Goal: Transaction & Acquisition: Purchase product/service

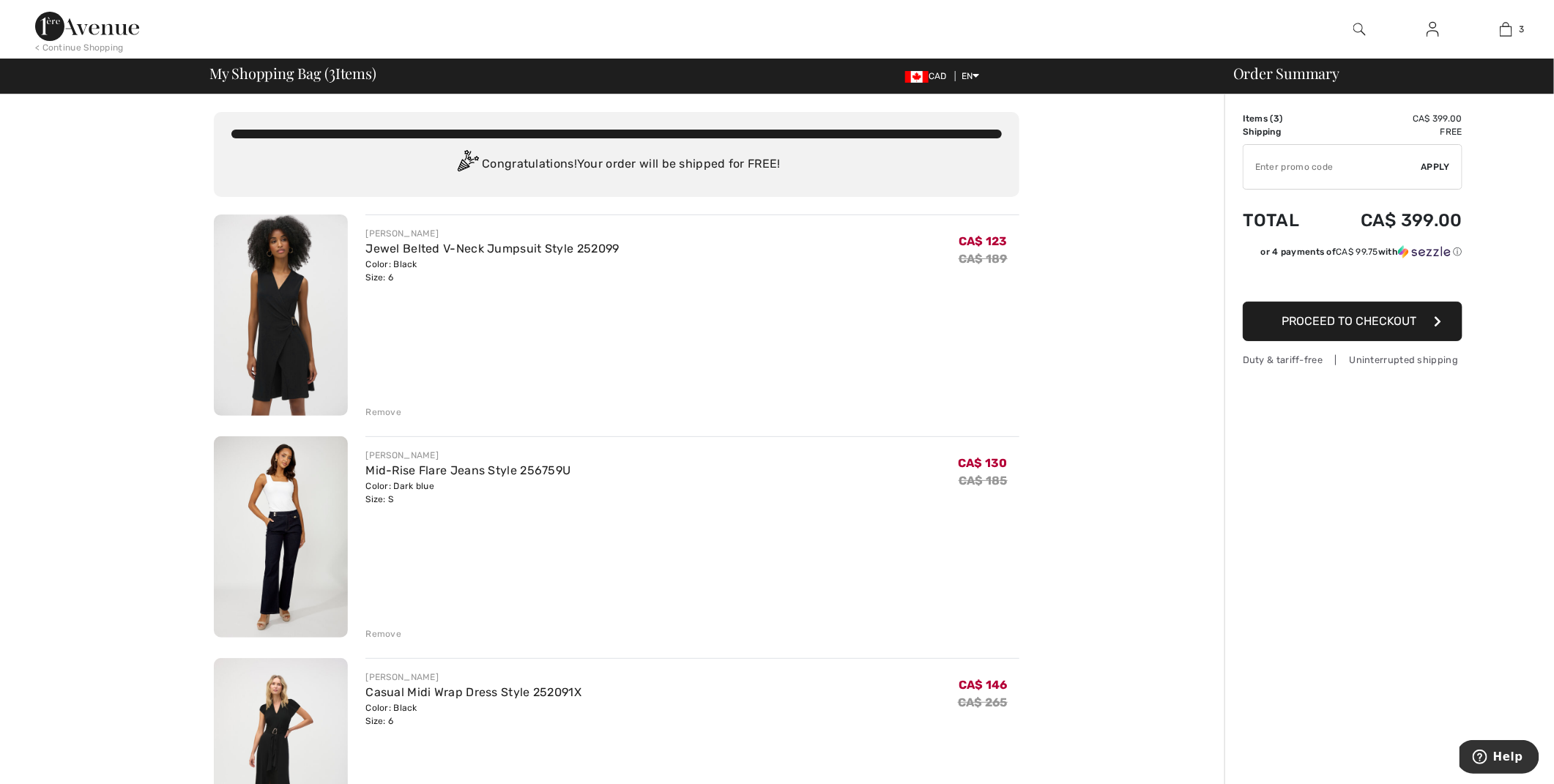
click at [389, 412] on div "Remove" at bounding box center [383, 413] width 36 height 13
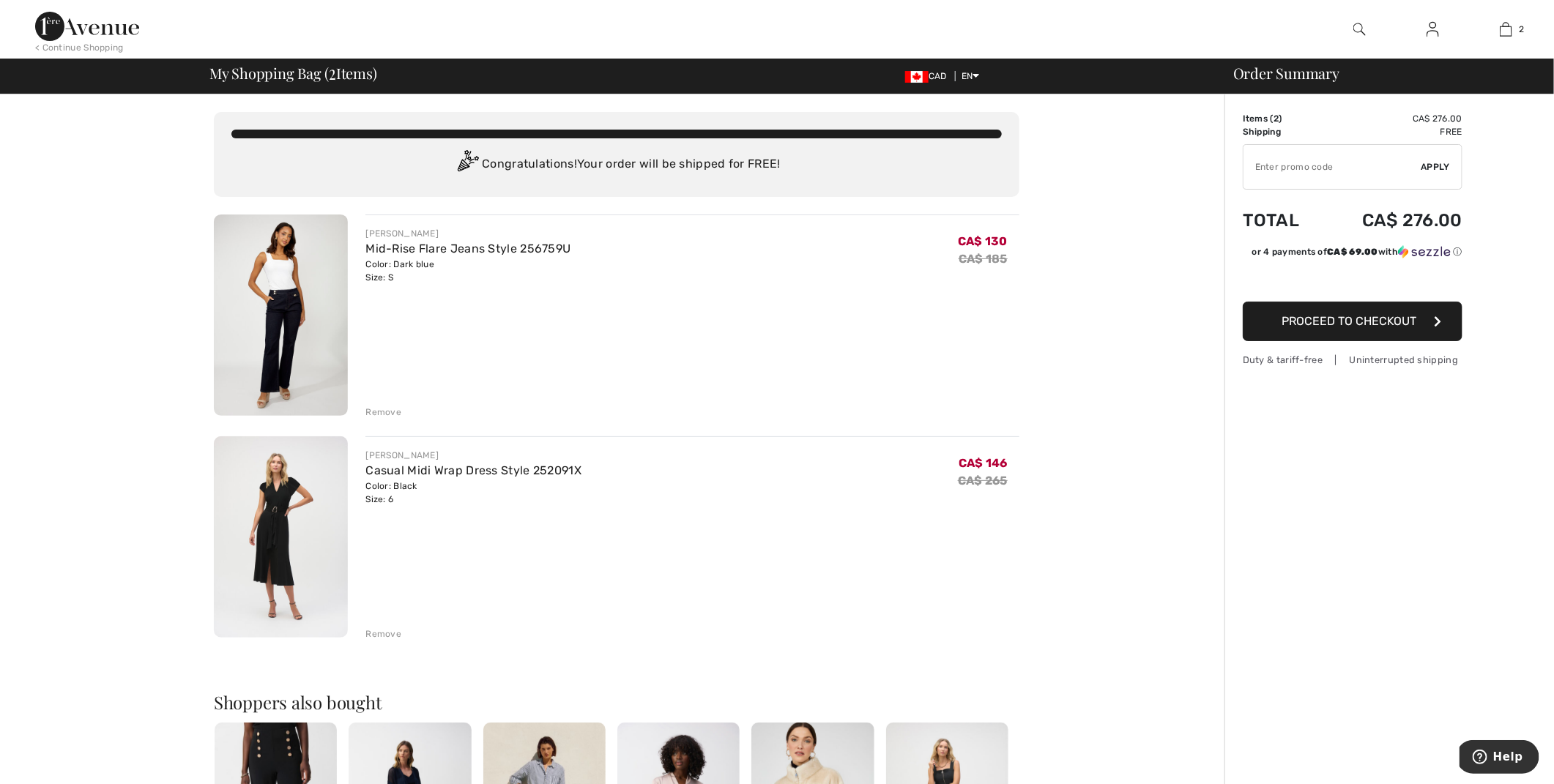
click at [384, 409] on div "Remove" at bounding box center [383, 413] width 36 height 13
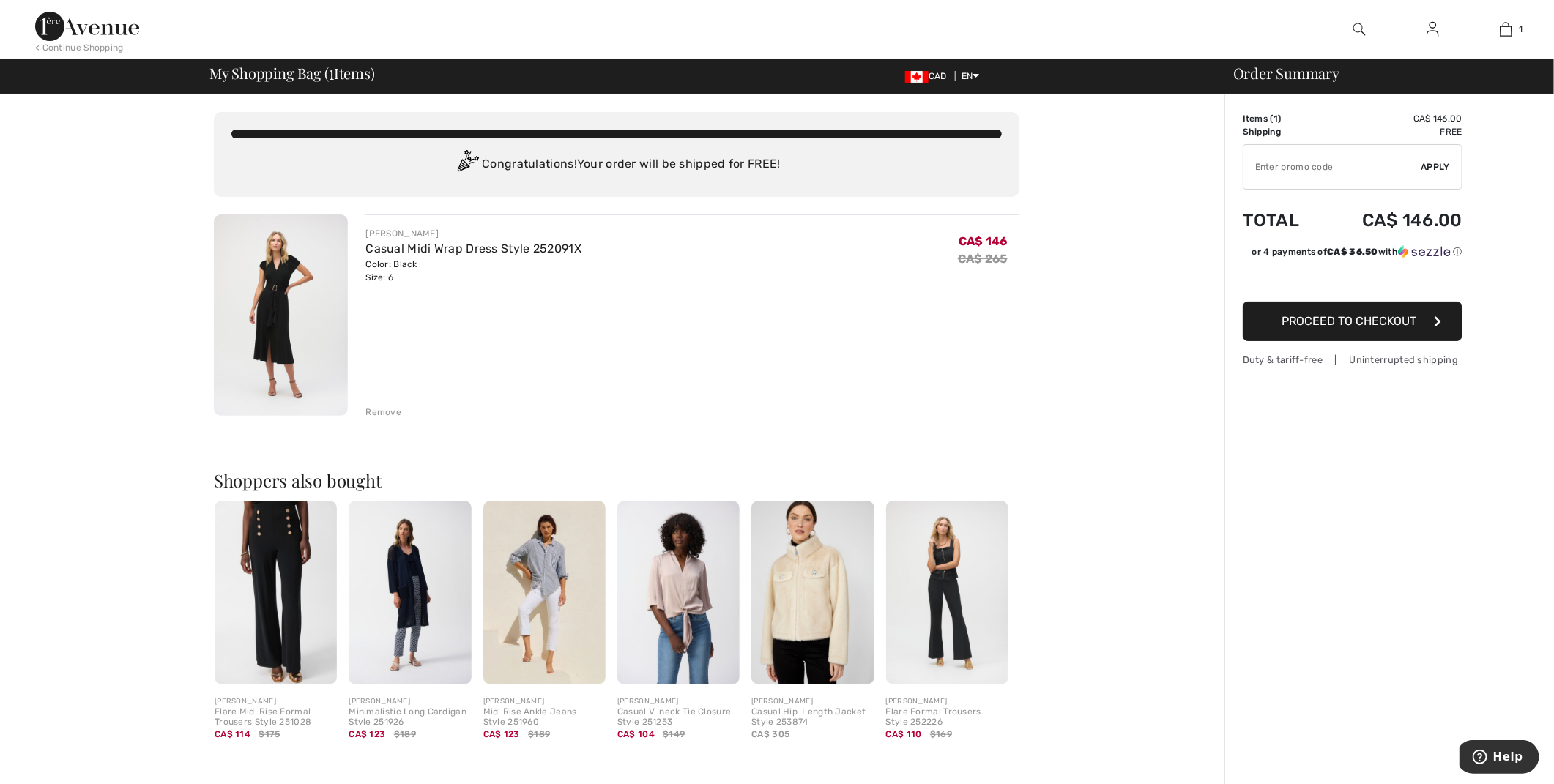
click at [277, 348] on img at bounding box center [280, 315] width 134 height 201
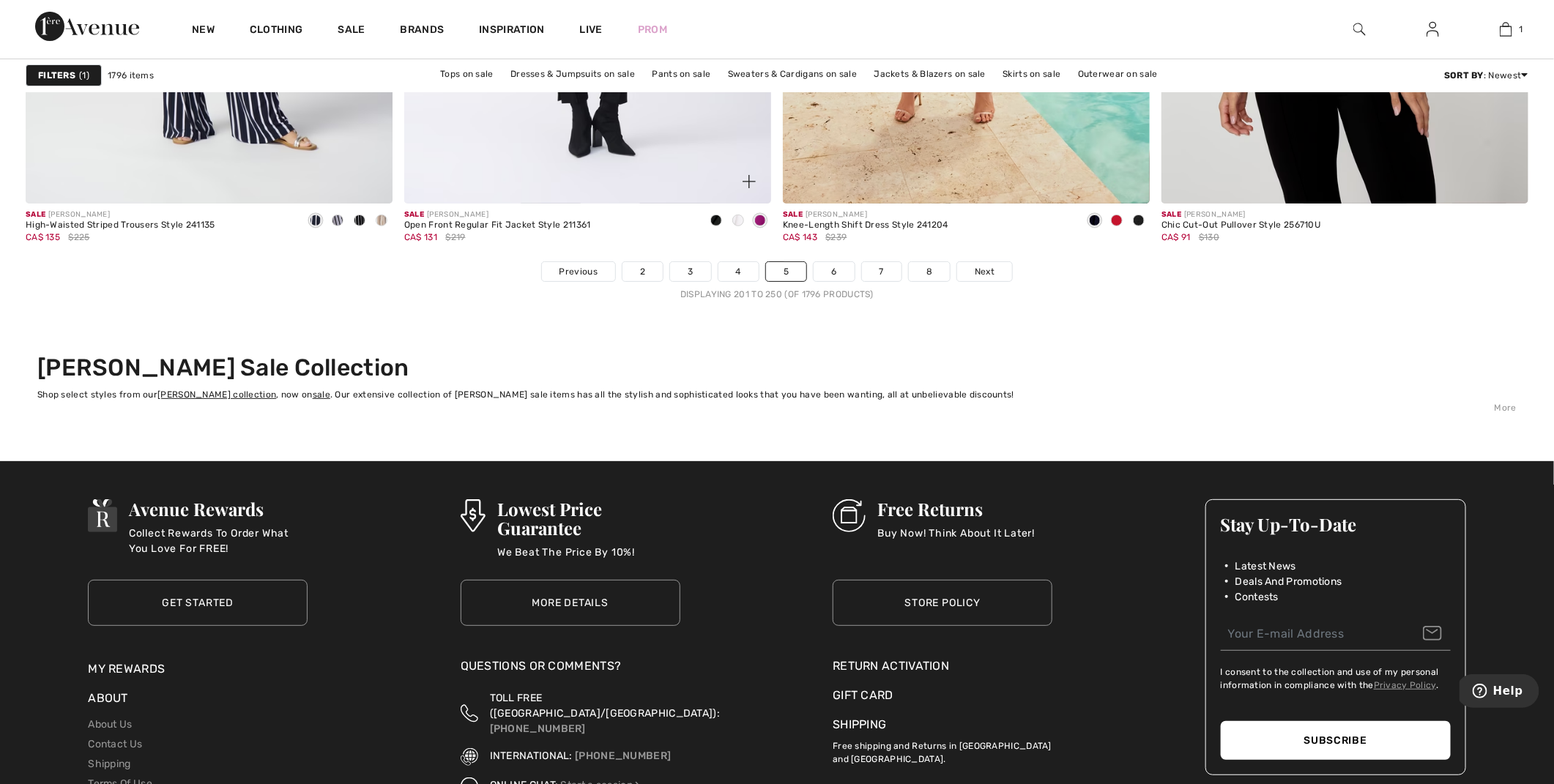
scroll to position [9376, 0]
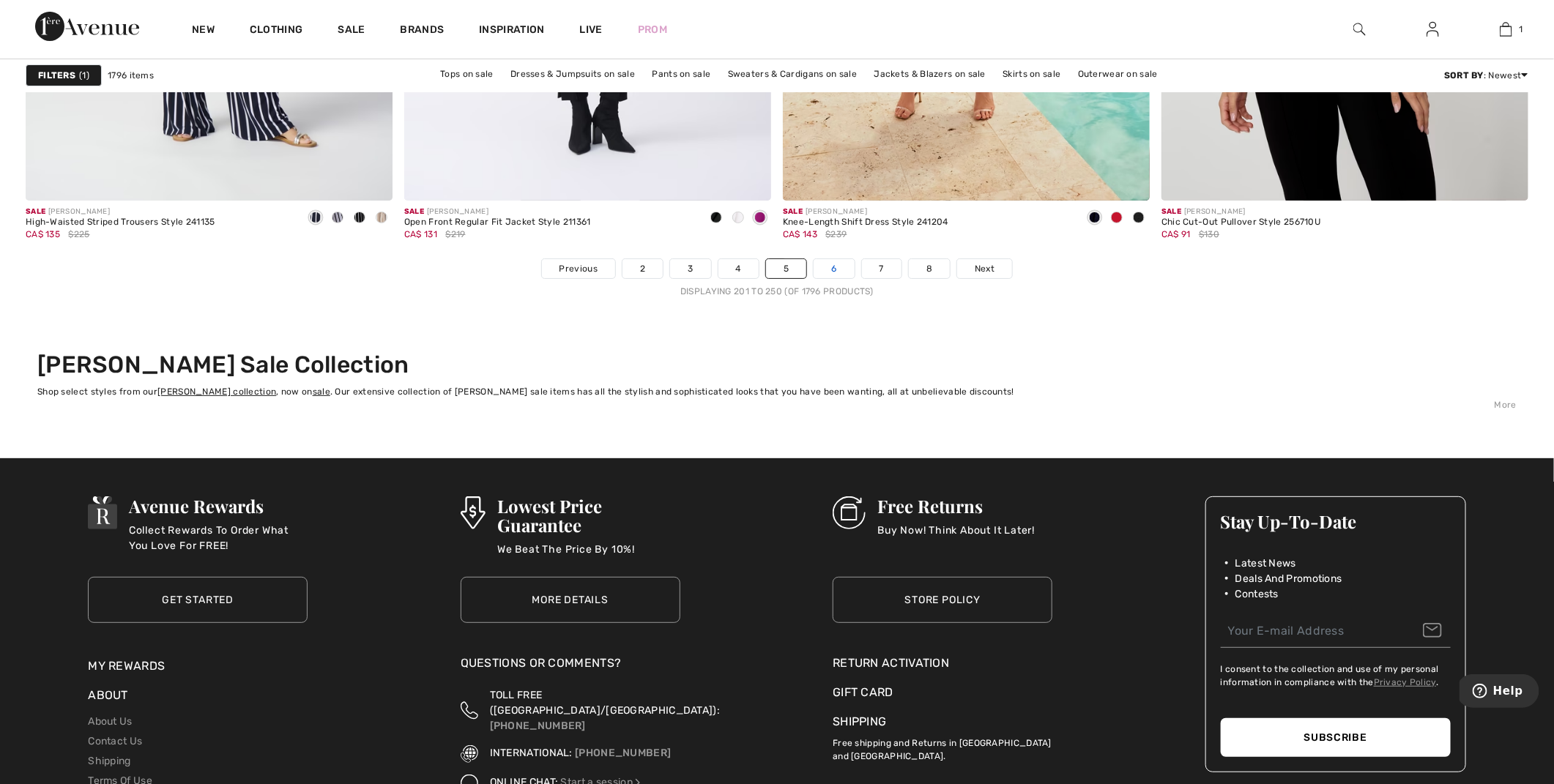
click at [828, 269] on link "6" at bounding box center [834, 269] width 40 height 19
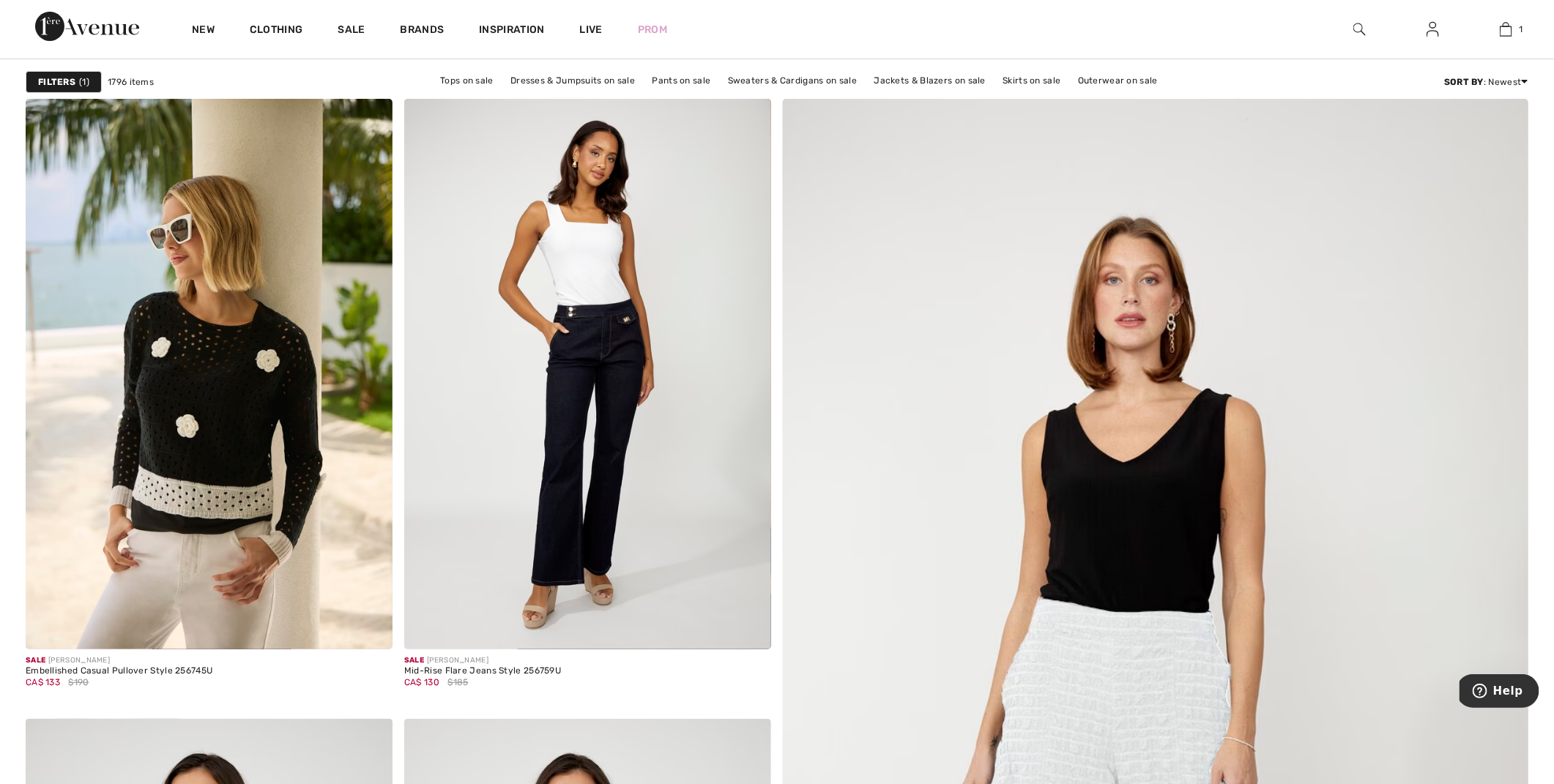
scroll to position [155, 0]
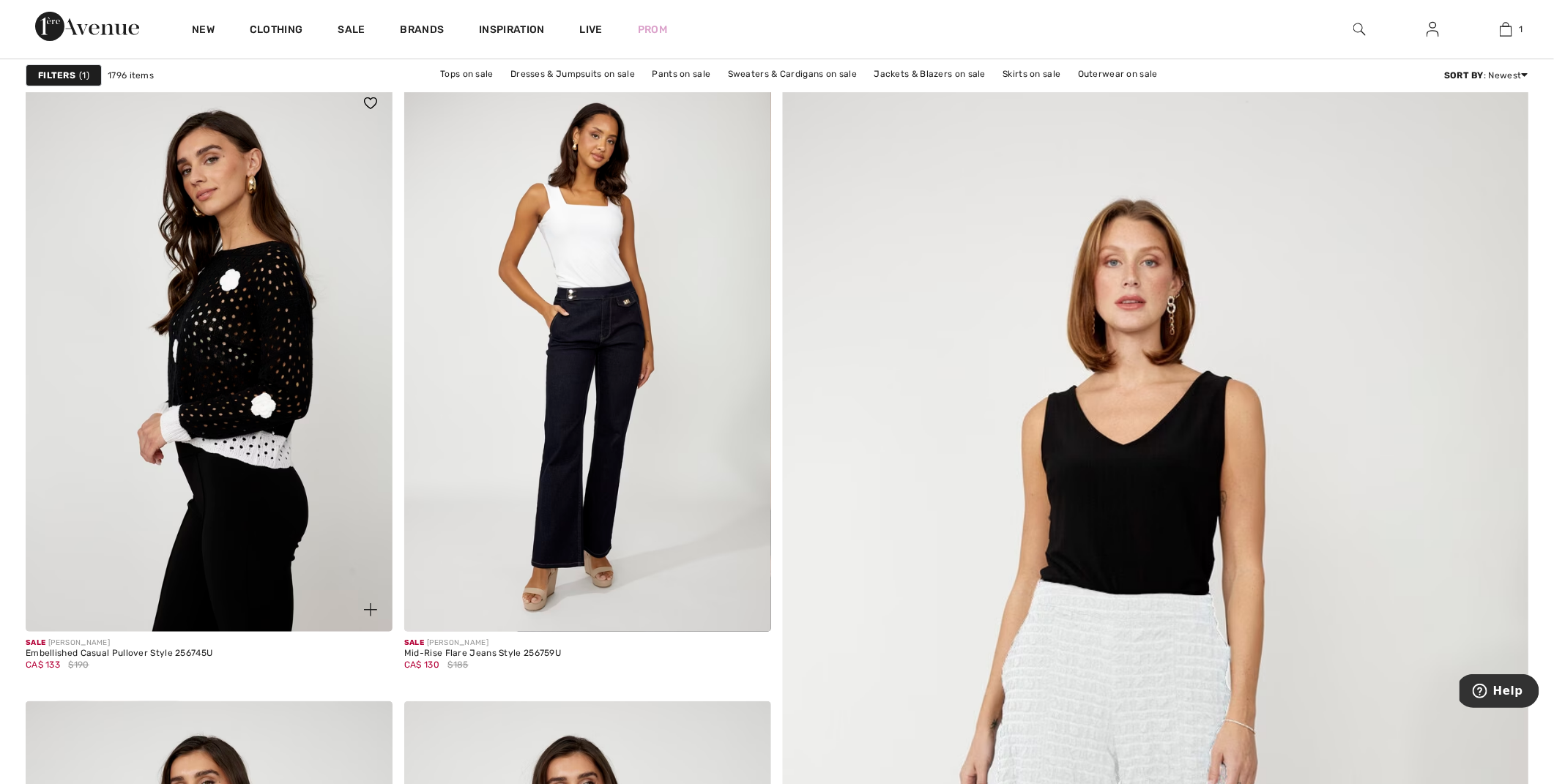
click at [264, 414] on img at bounding box center [209, 356] width 367 height 551
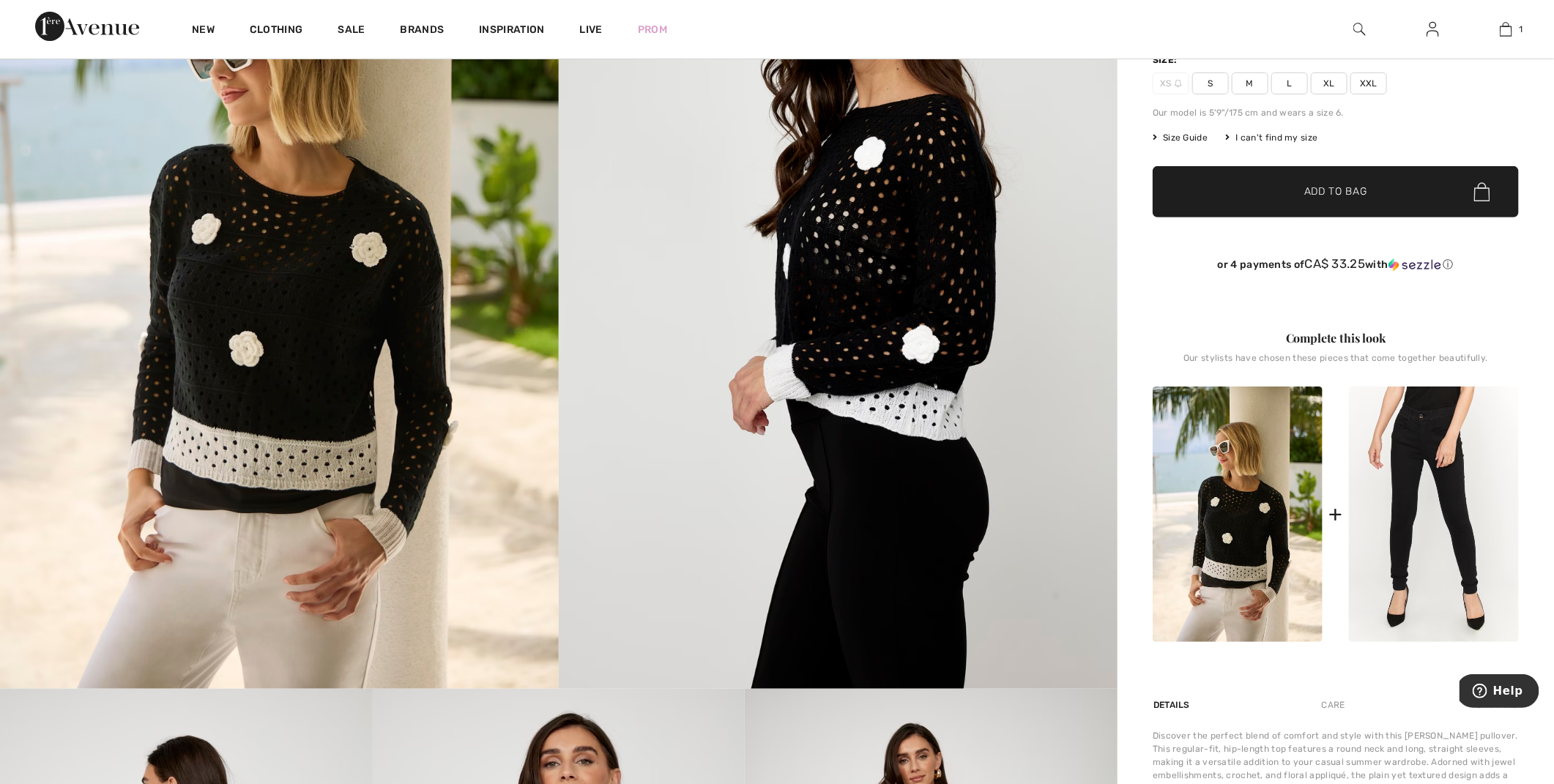
scroll to position [234, 0]
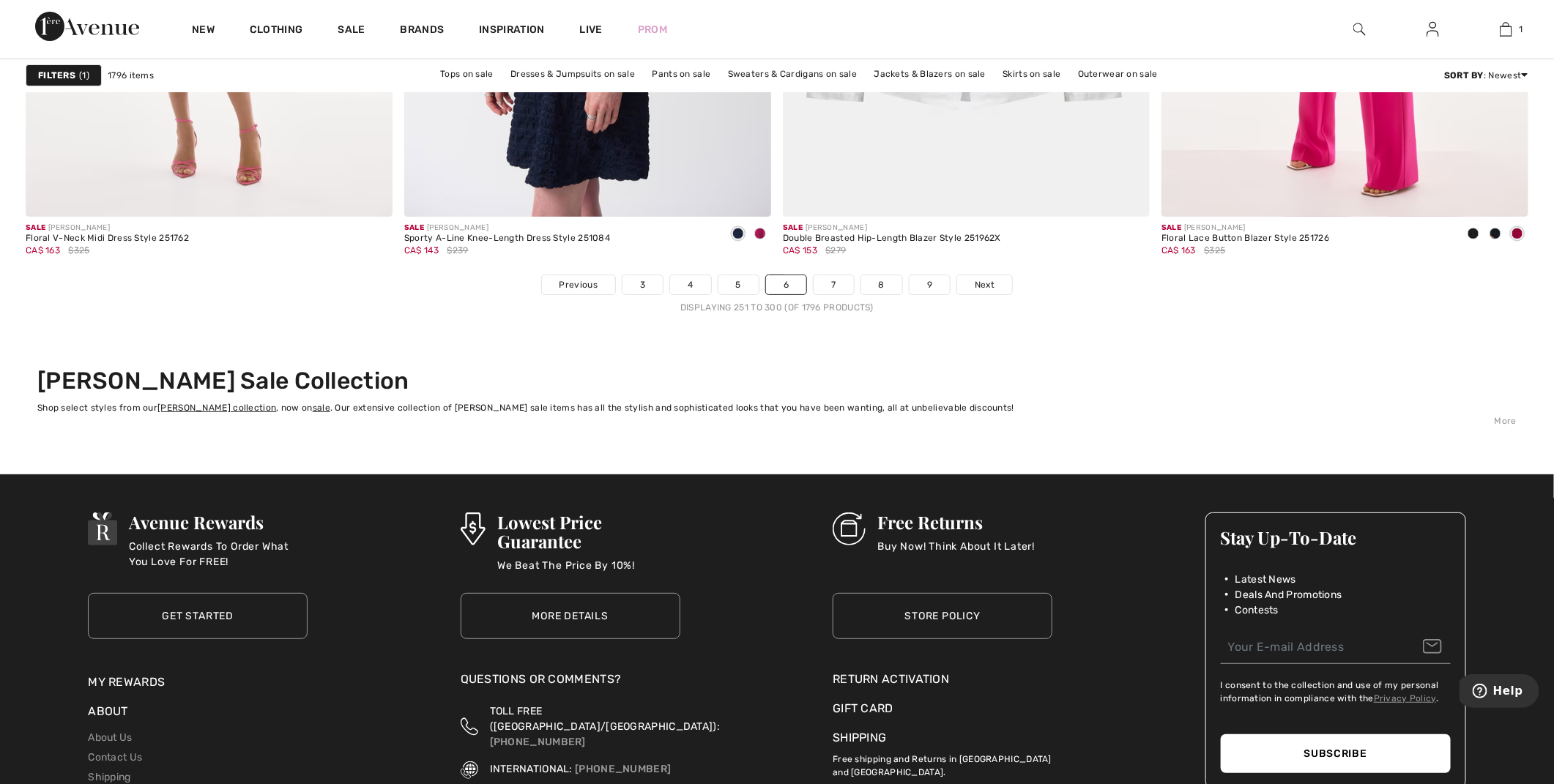
scroll to position [9365, 0]
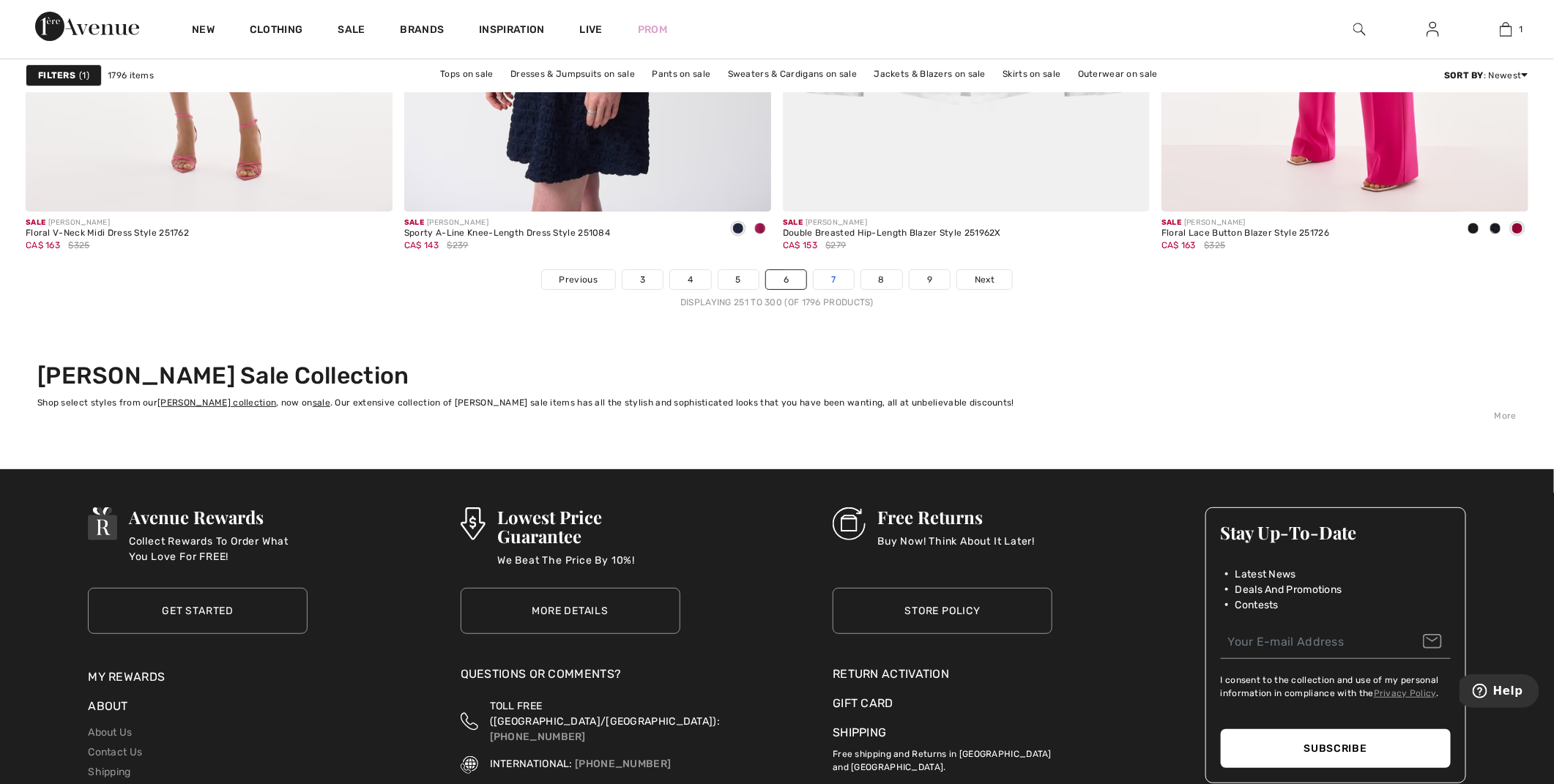
click at [843, 282] on link "7" at bounding box center [833, 280] width 40 height 19
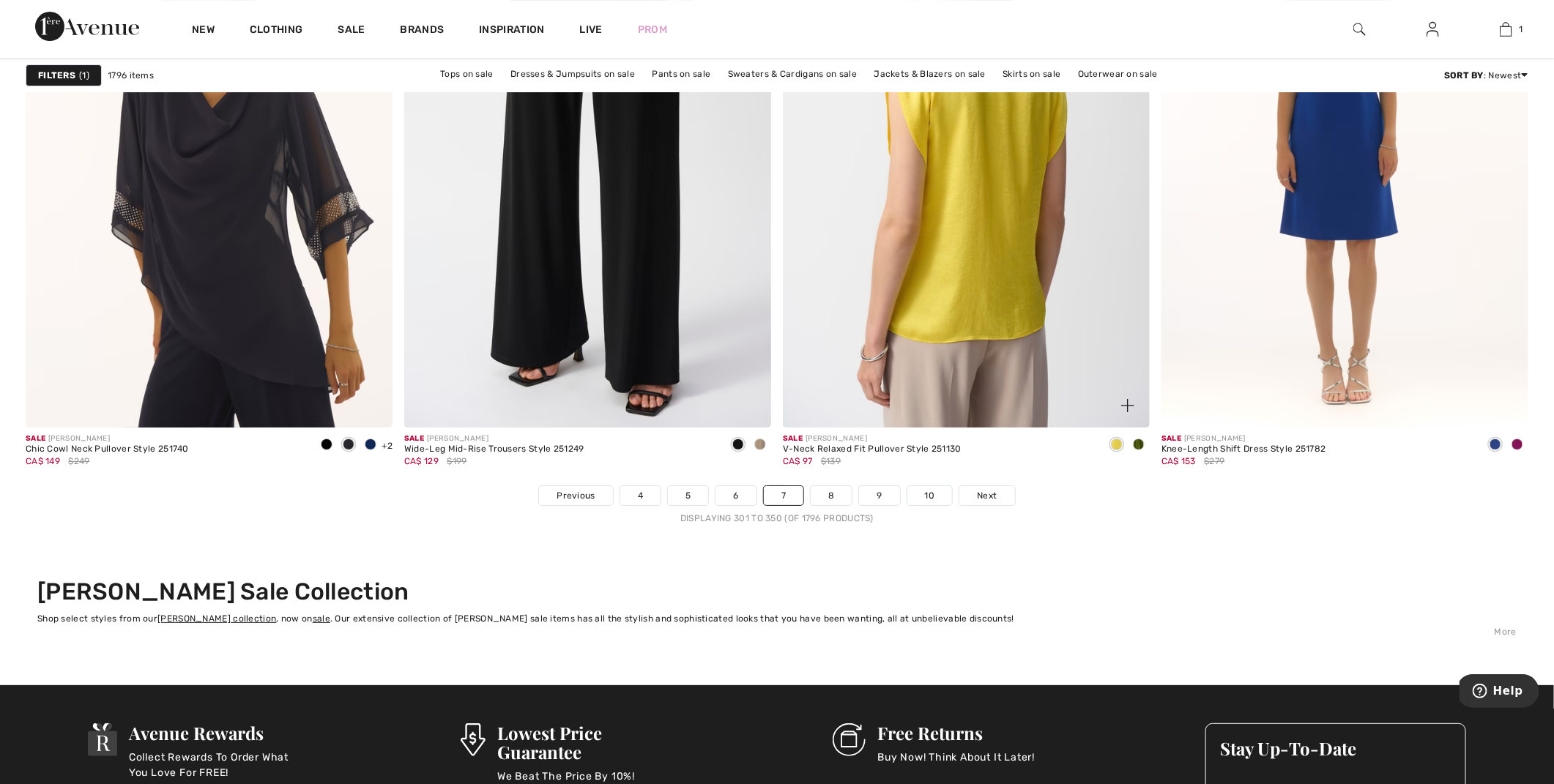
scroll to position [9151, 0]
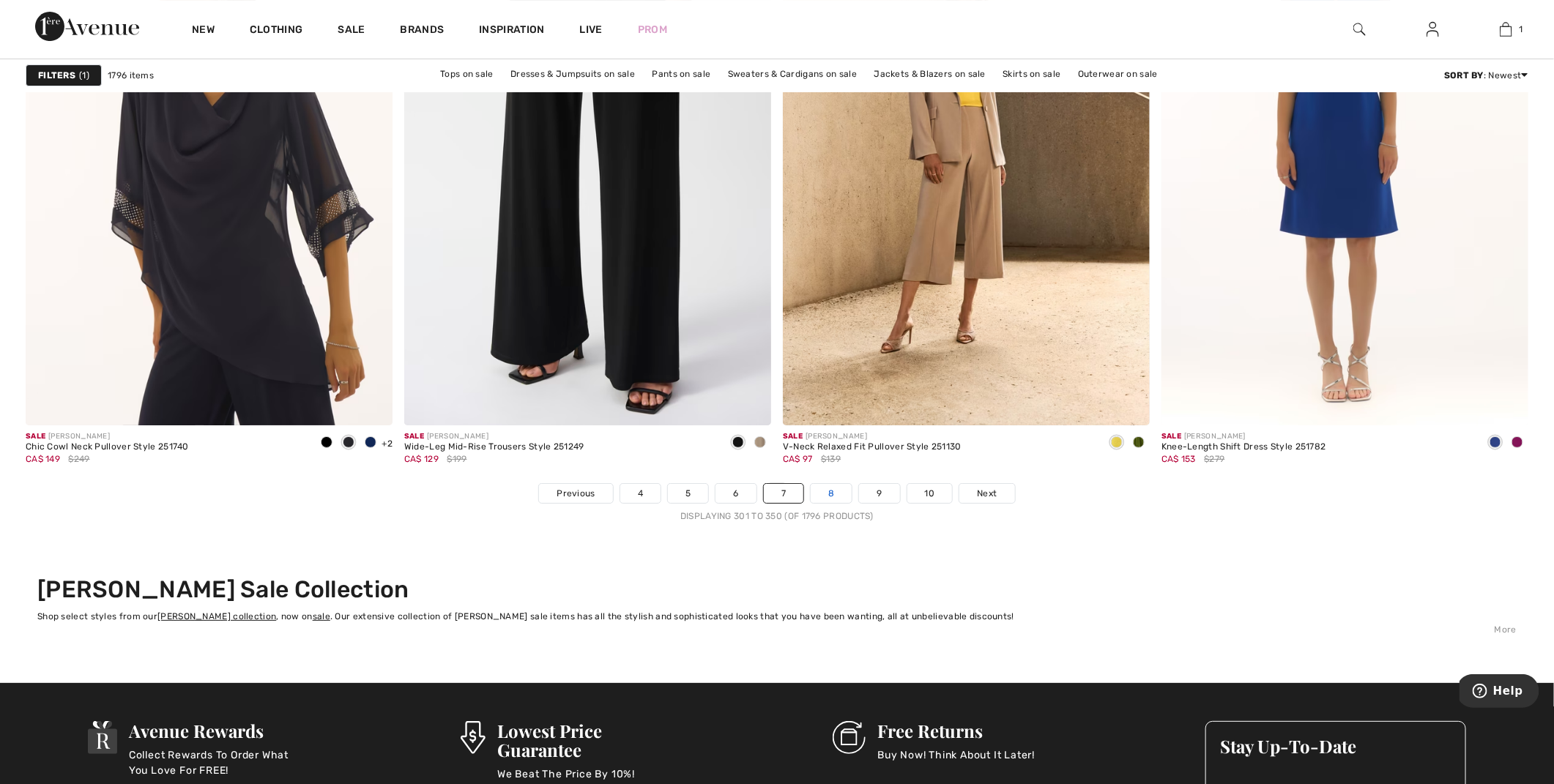
click at [847, 498] on link "8" at bounding box center [830, 493] width 41 height 19
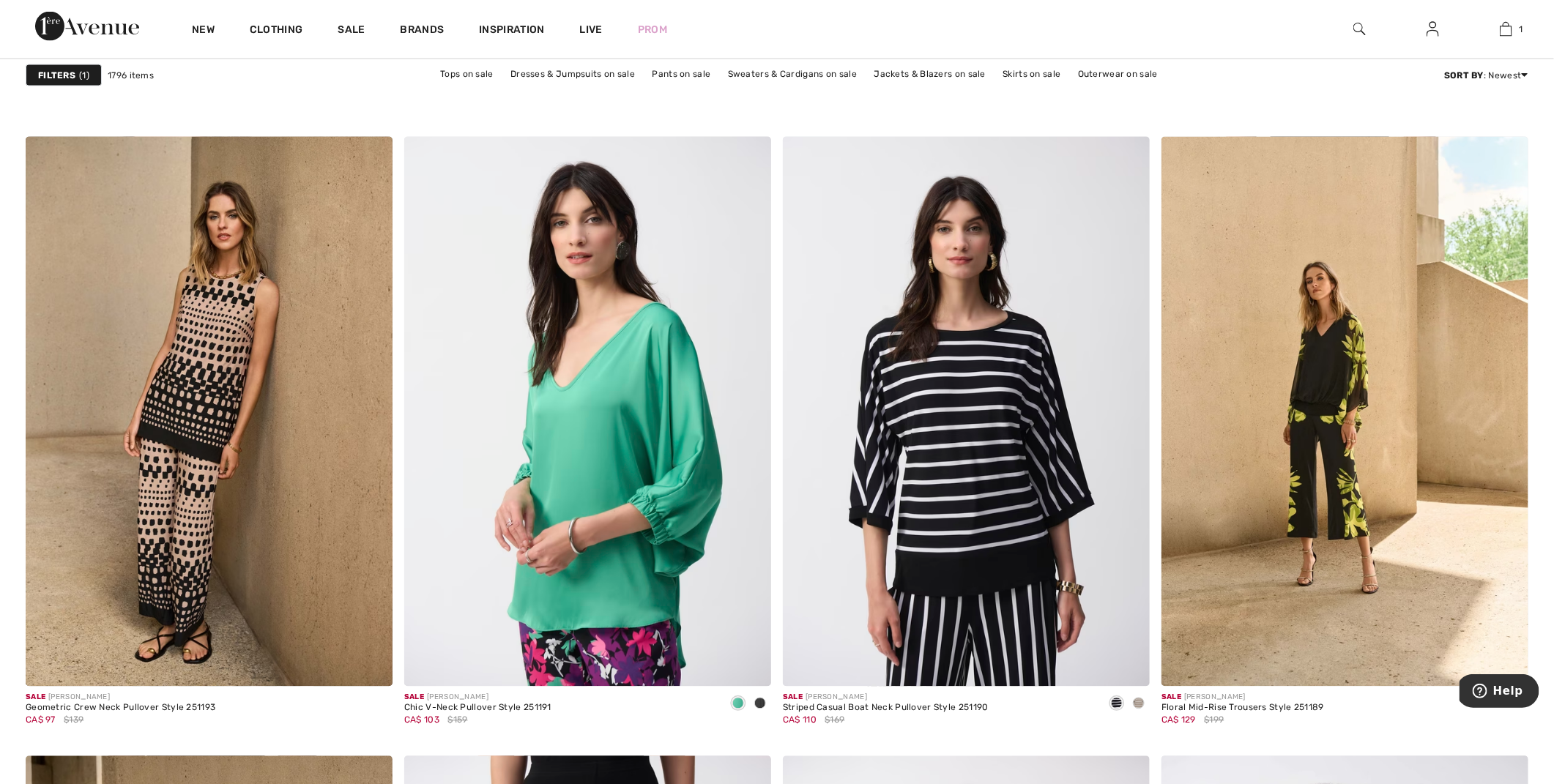
scroll to position [7643, 0]
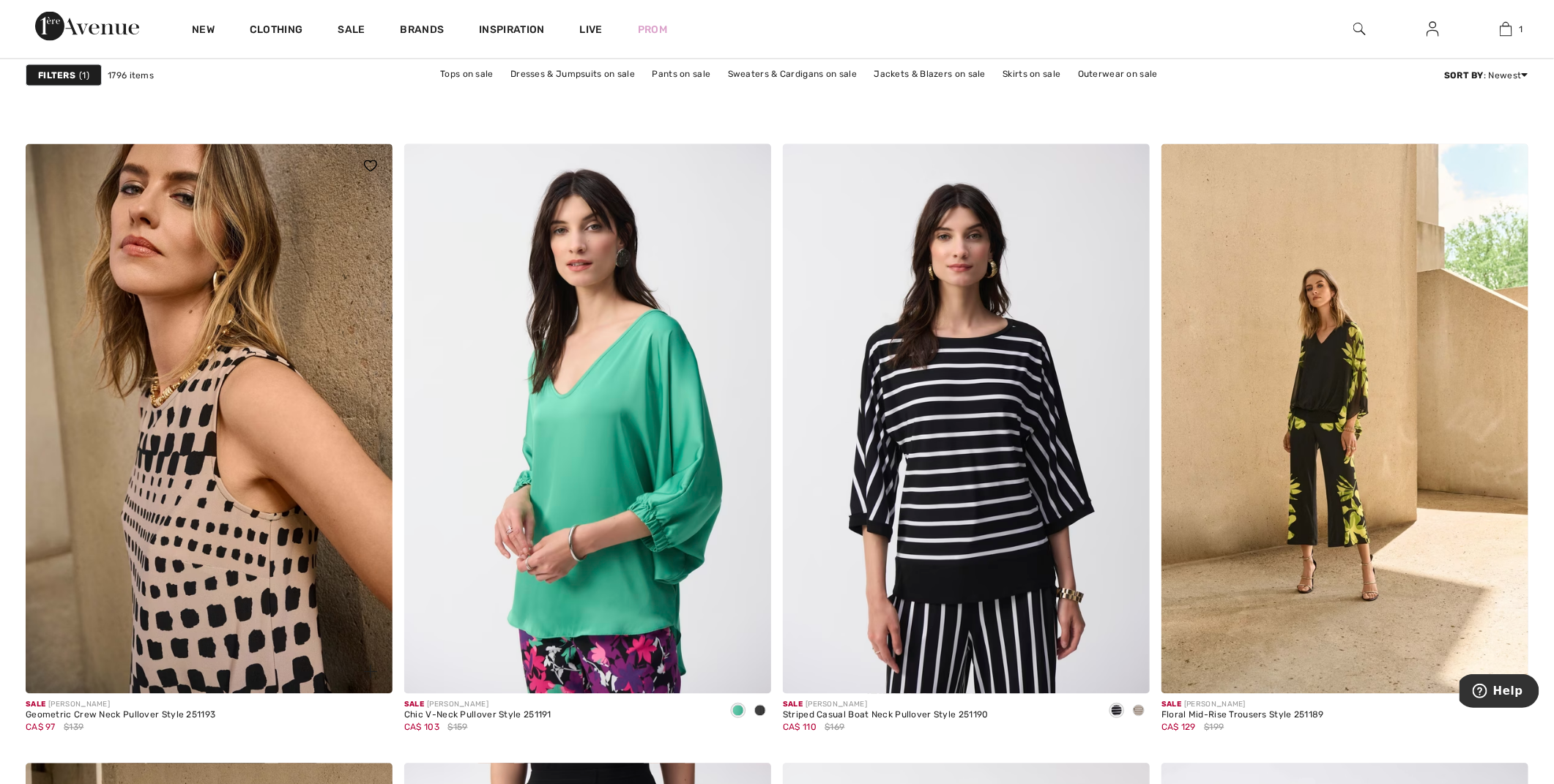
click at [241, 536] on img at bounding box center [209, 419] width 367 height 551
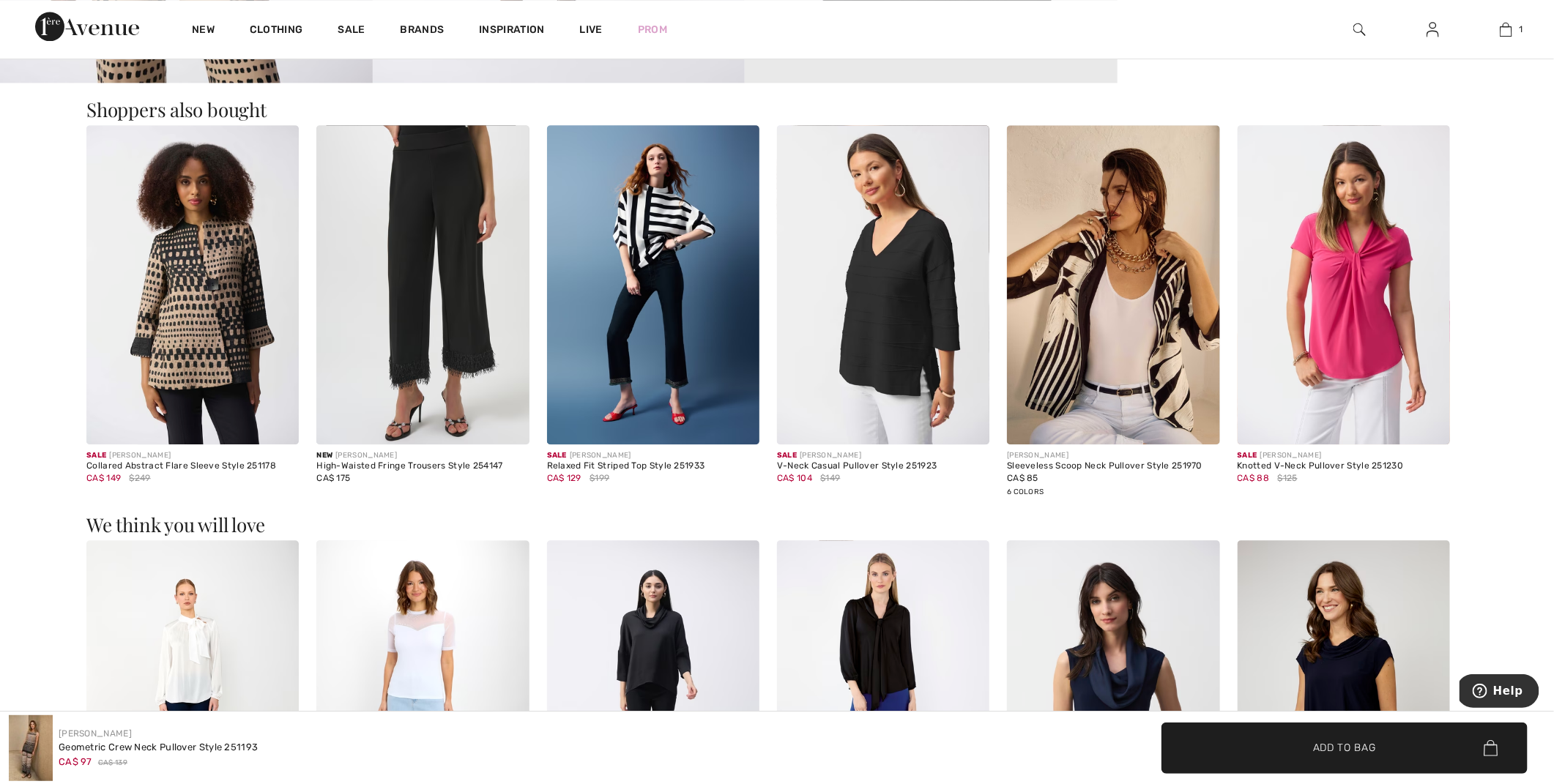
scroll to position [1964, 0]
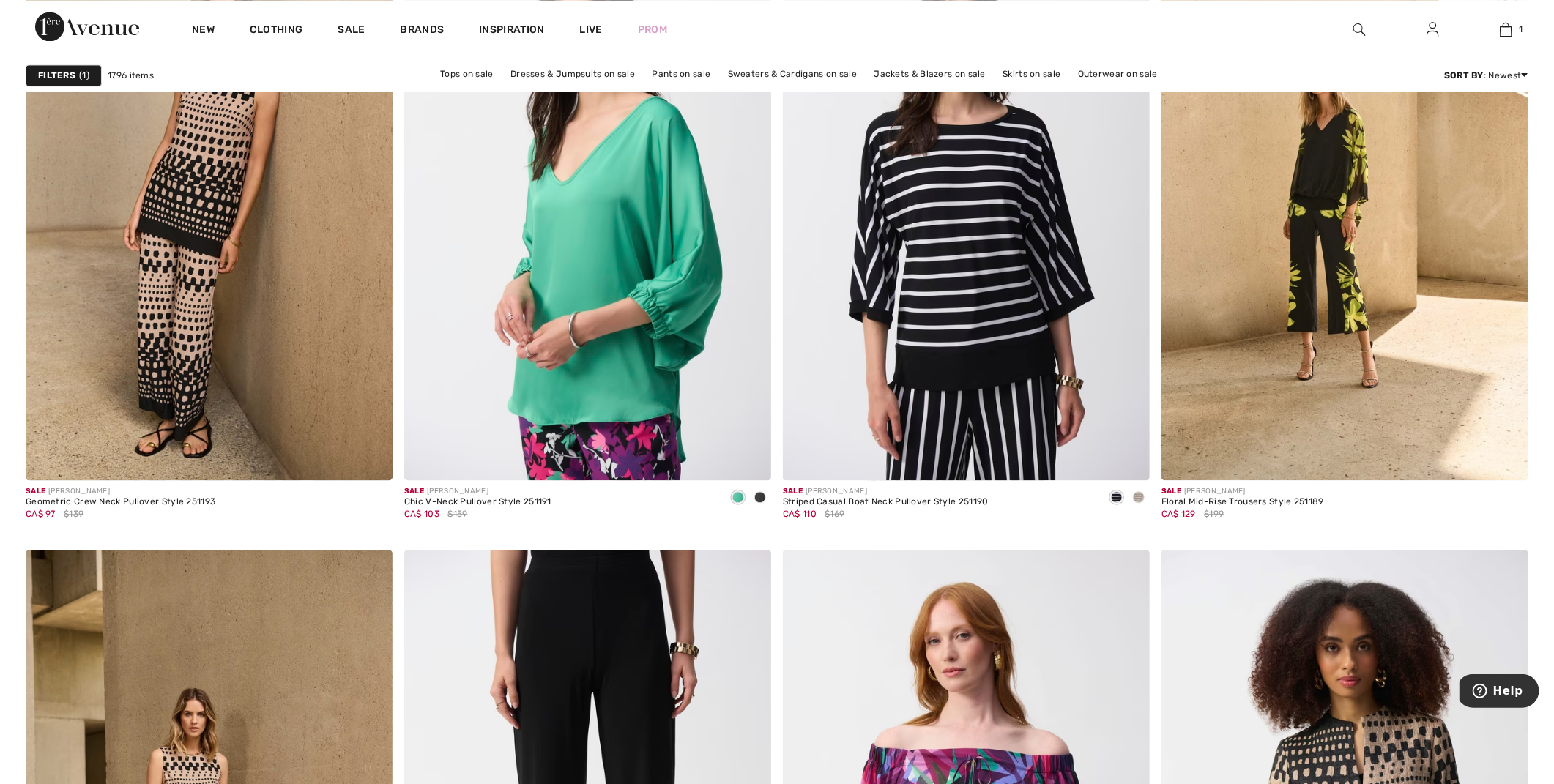
scroll to position [7821, 0]
